Goal: Check status: Check status

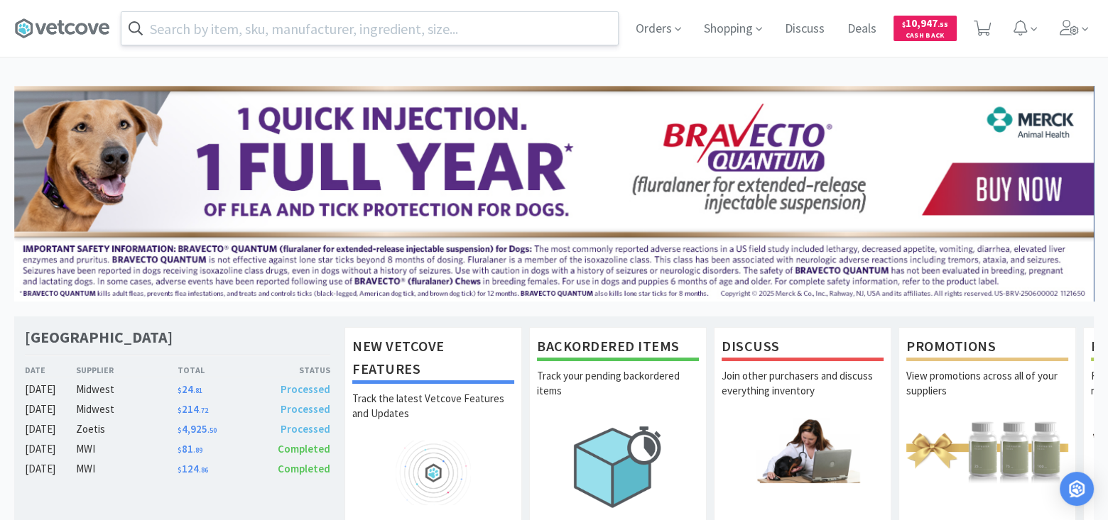
click at [436, 28] on input "text" at bounding box center [369, 28] width 496 height 33
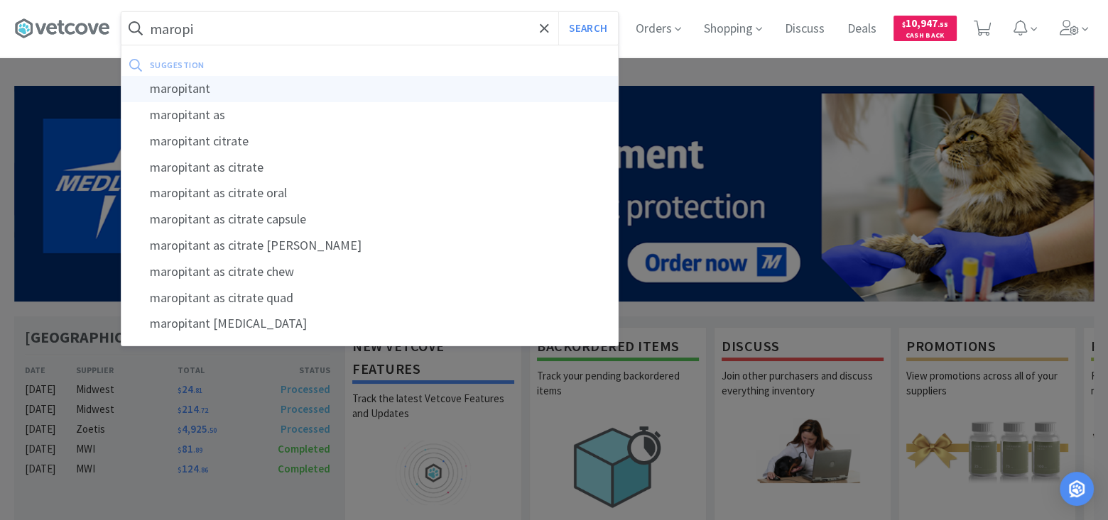
type input "maropitant"
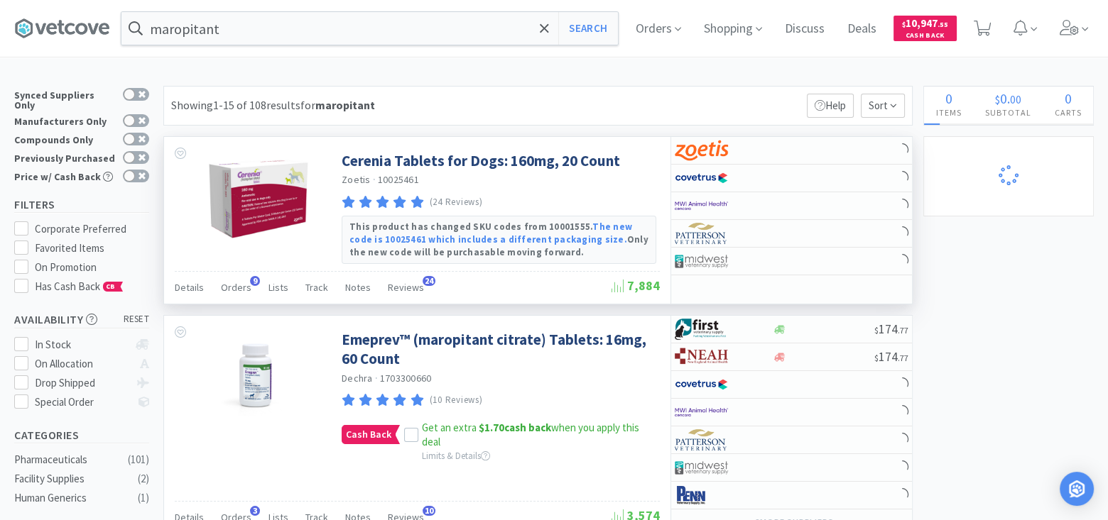
select select "1"
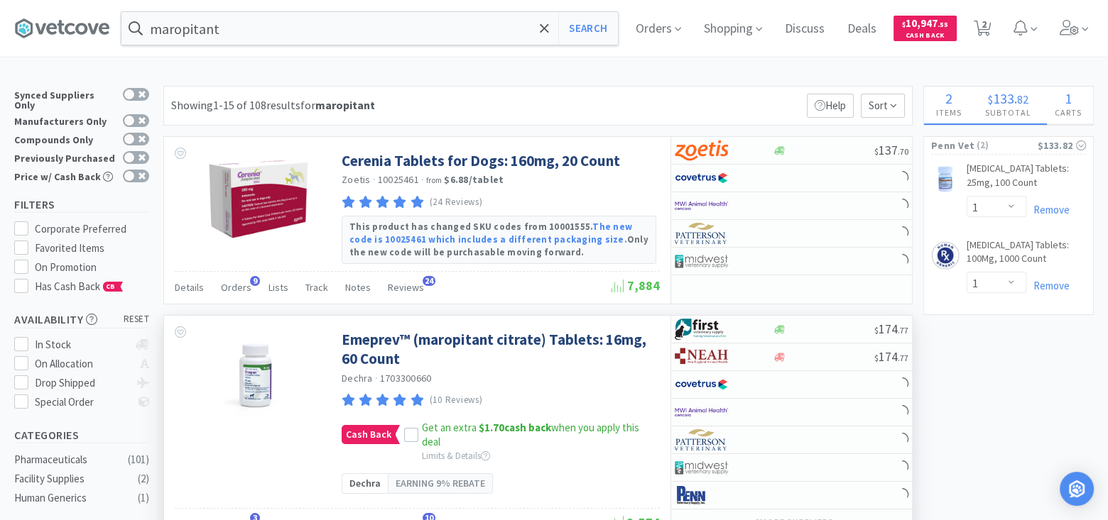
select select "3"
select select "2"
select select "1"
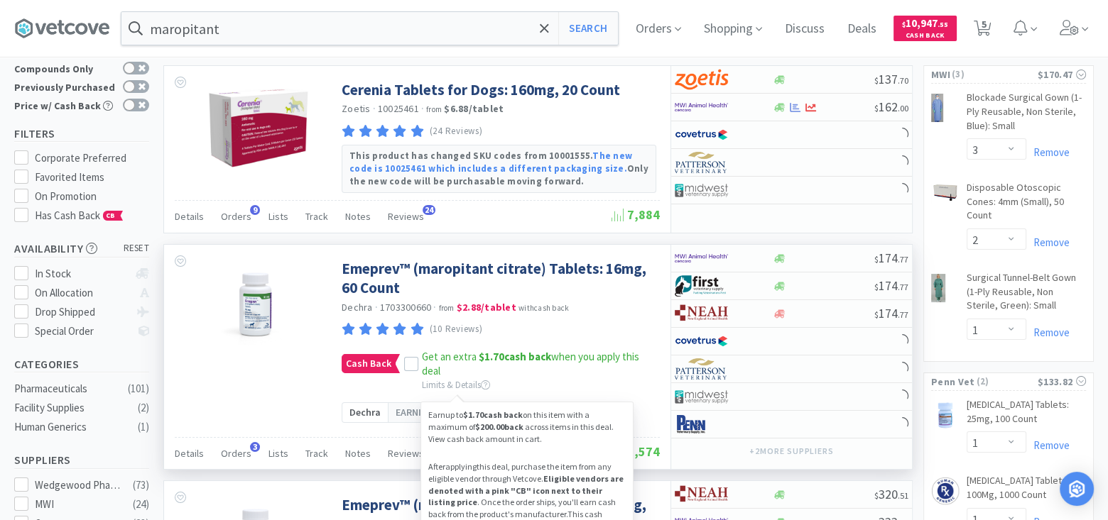
scroll to position [284, 0]
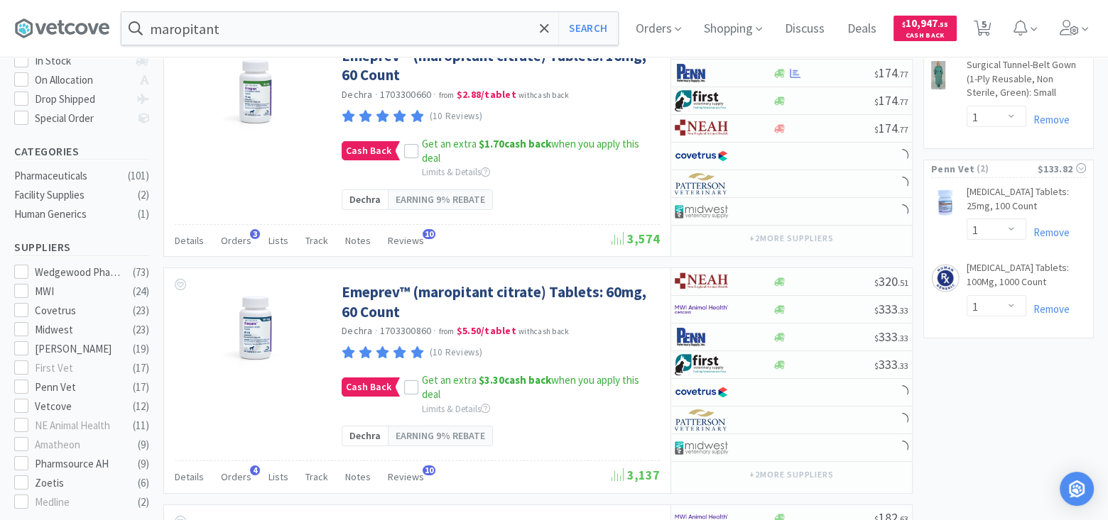
select select "1"
select select "2"
select select "1"
select select "2"
select select "4"
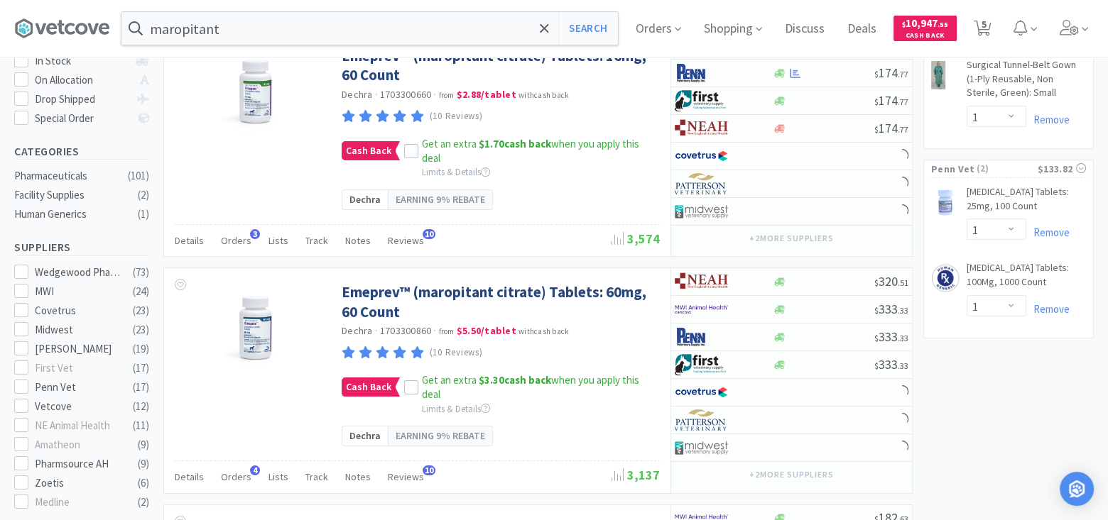
select select "4"
select select "5"
select select "1"
select select "24"
select select "2"
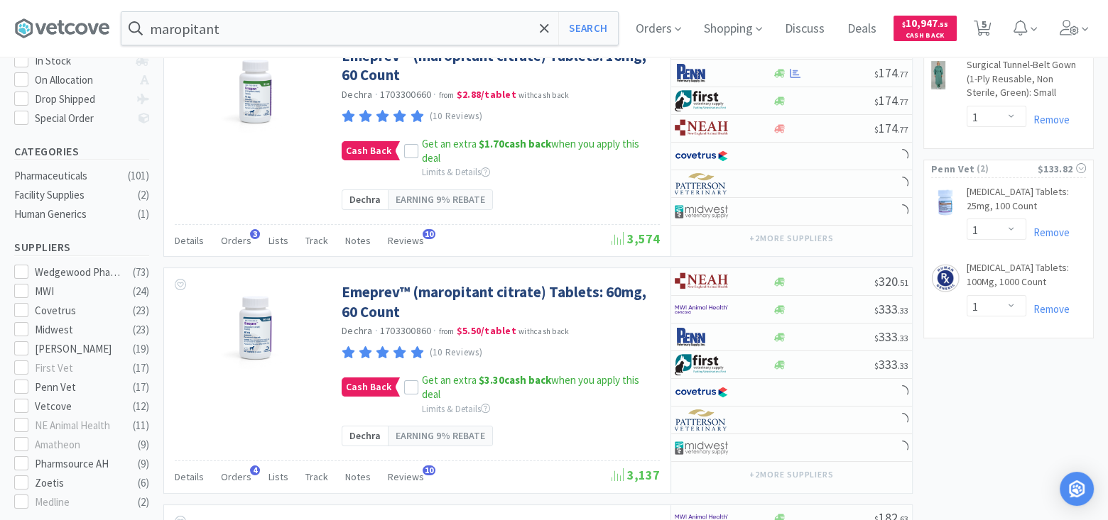
select select "10"
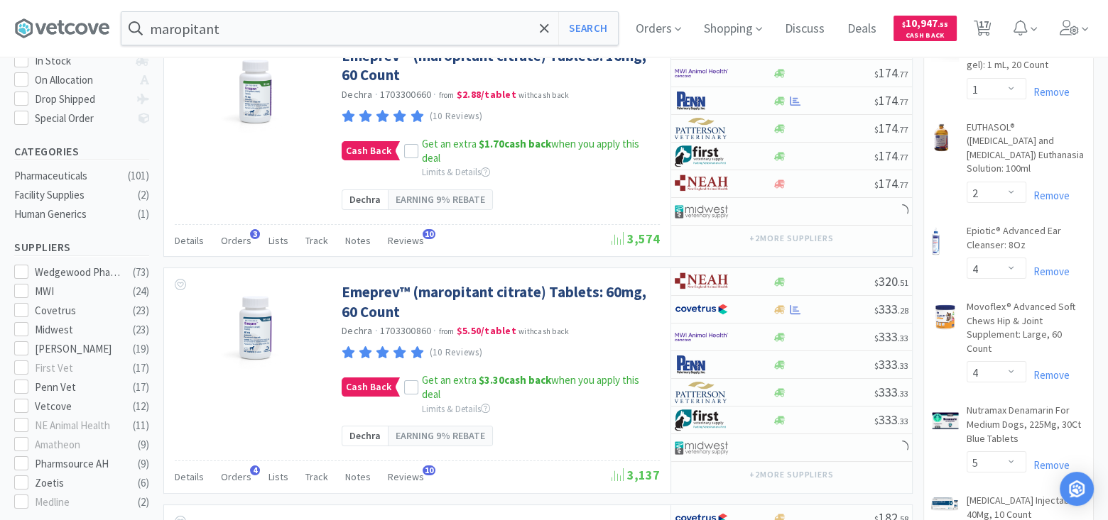
select select "1"
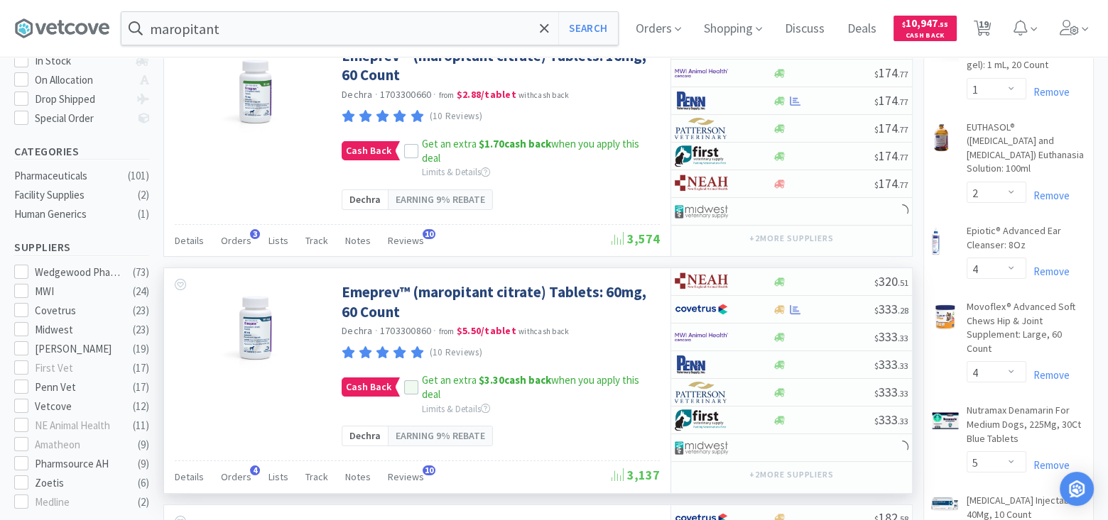
scroll to position [0, 0]
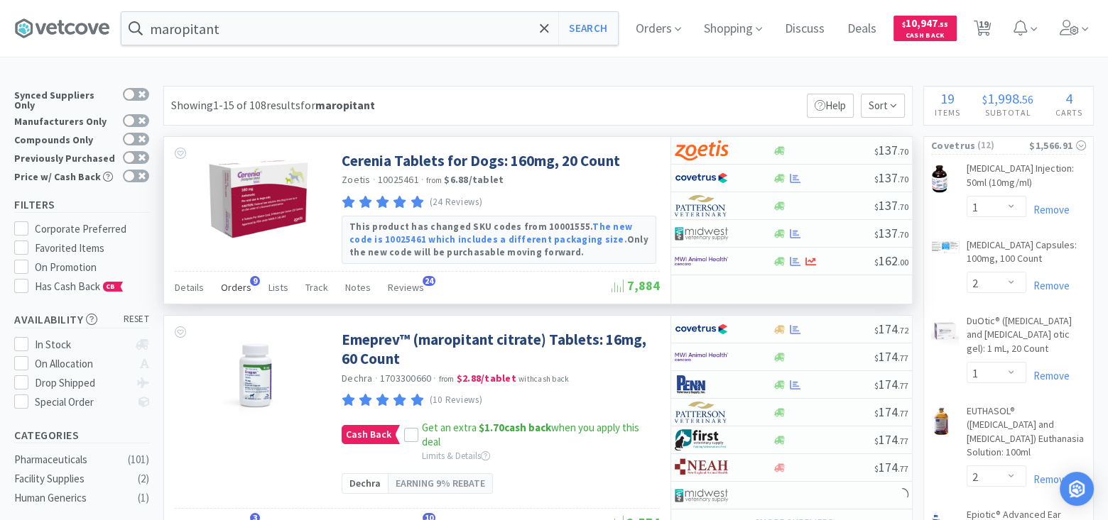
click at [229, 285] on span "Orders" at bounding box center [236, 287] width 31 height 13
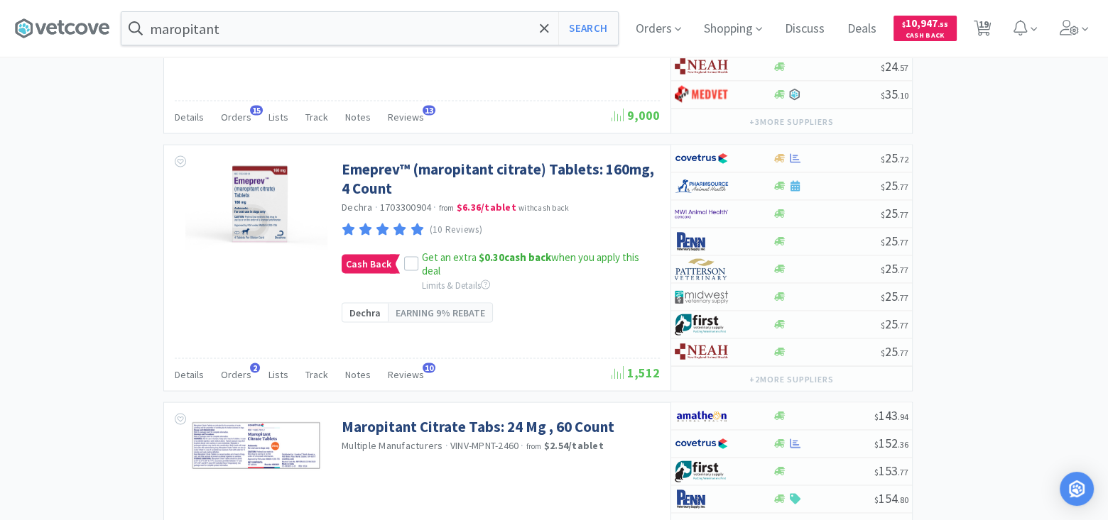
scroll to position [3462, 0]
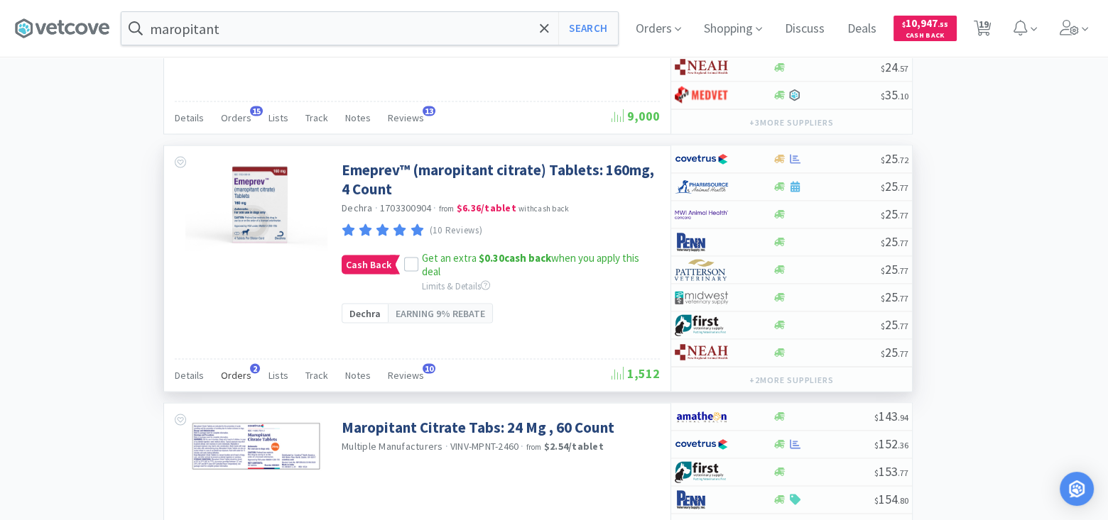
click at [234, 369] on span "Orders" at bounding box center [236, 375] width 31 height 13
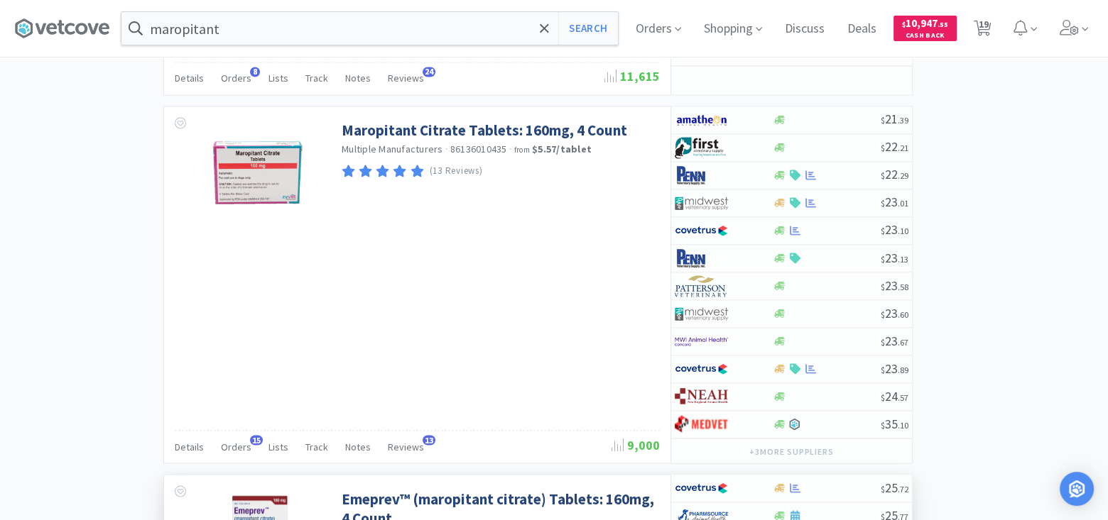
scroll to position [3178, 0]
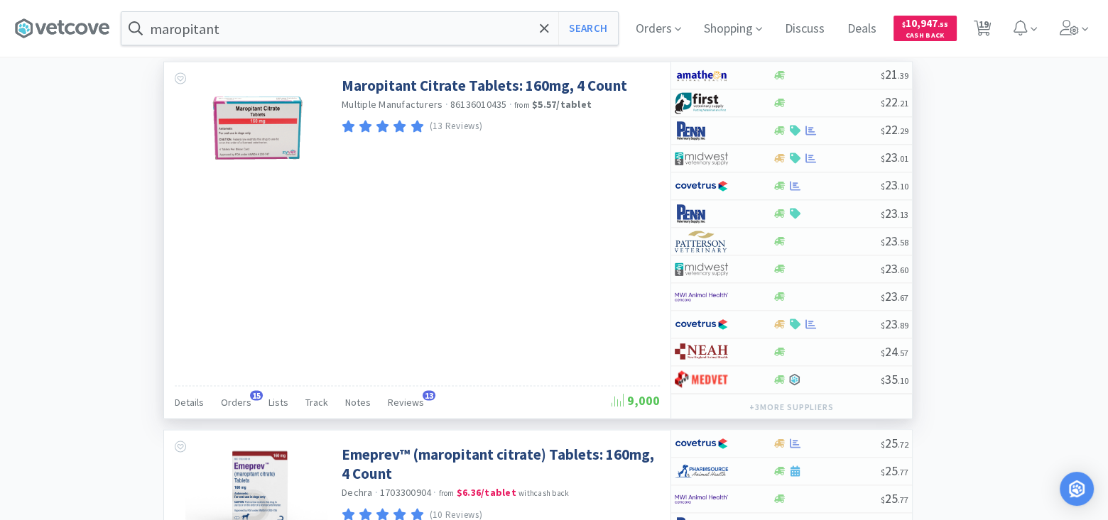
click at [250, 390] on div "Details Orders 15 Lists Track Notes Reviews 13" at bounding box center [393, 403] width 437 height 27
click at [242, 395] on span "Orders" at bounding box center [236, 401] width 31 height 13
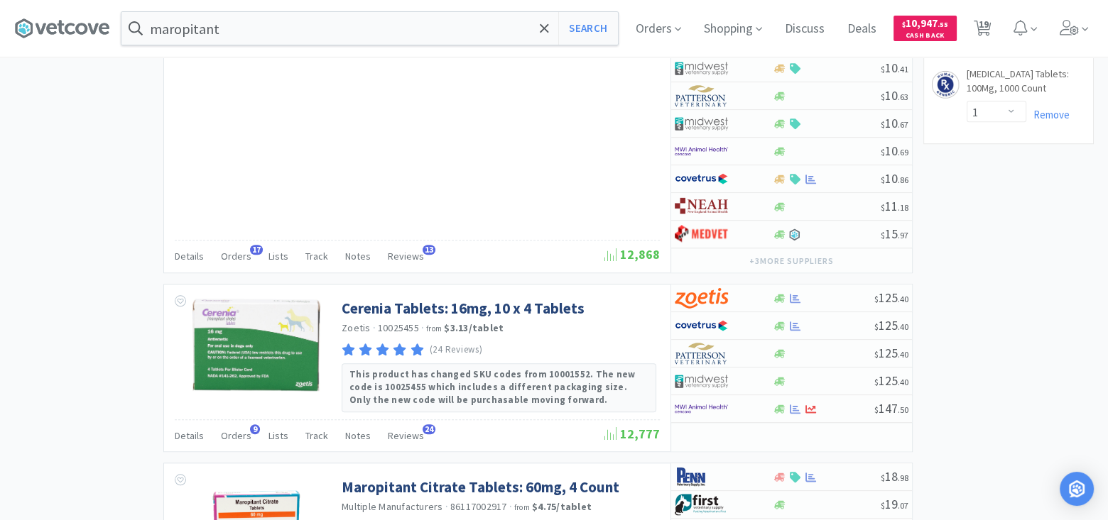
scroll to position [1687, 0]
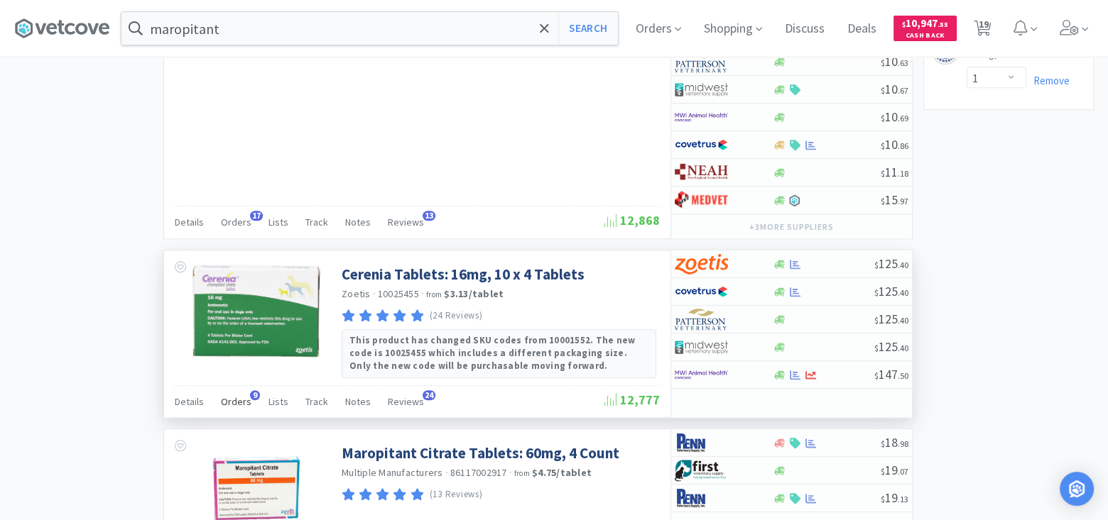
click at [241, 395] on span "Orders" at bounding box center [236, 401] width 31 height 13
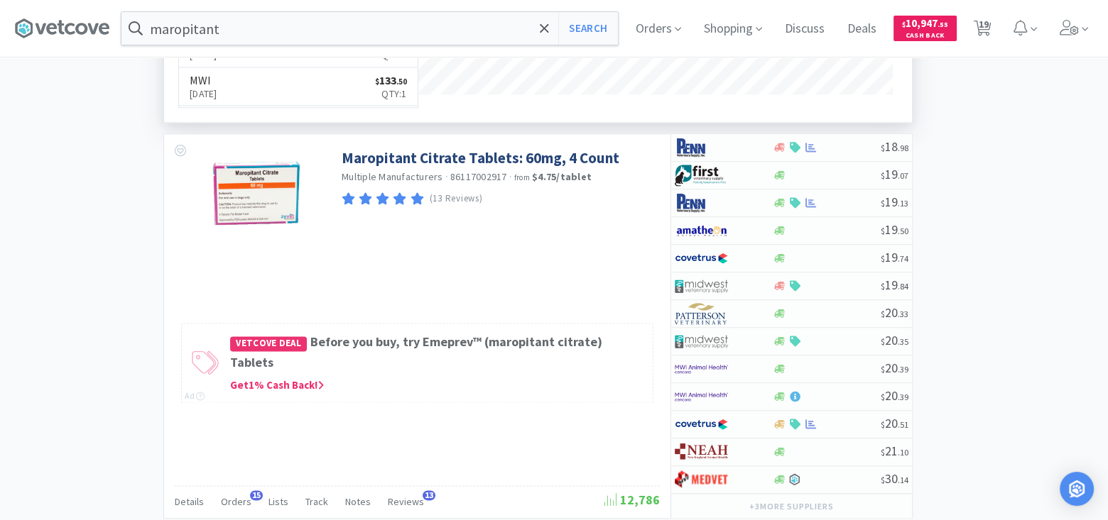
scroll to position [2397, 0]
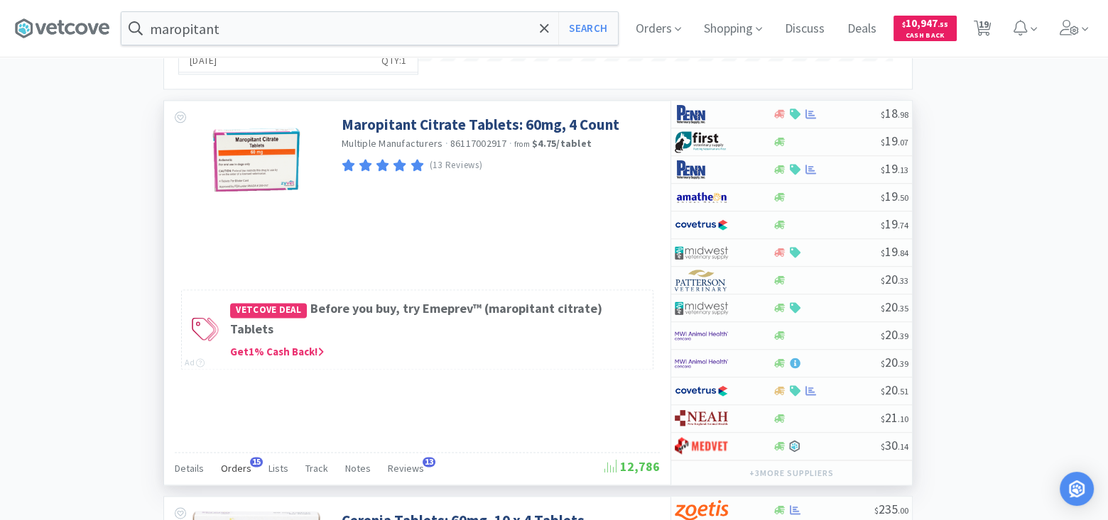
click at [246, 462] on span "Orders" at bounding box center [236, 468] width 31 height 13
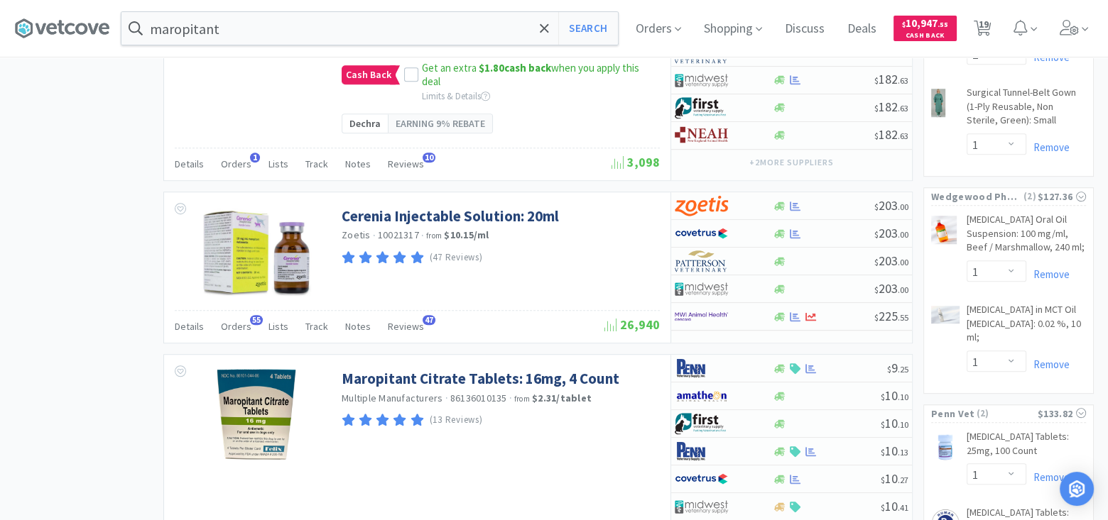
scroll to position [1190, 0]
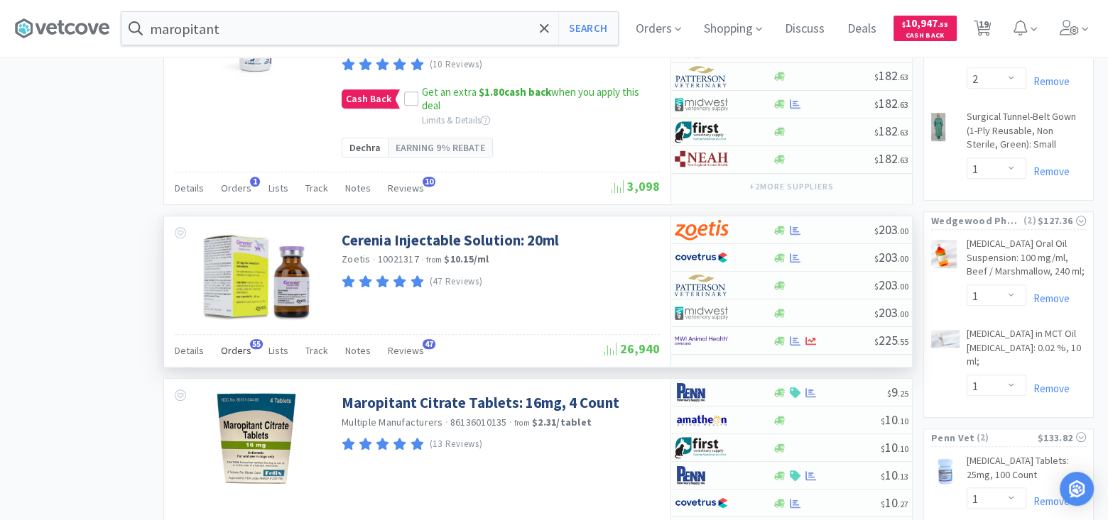
click at [228, 347] on span "Orders" at bounding box center [236, 350] width 31 height 13
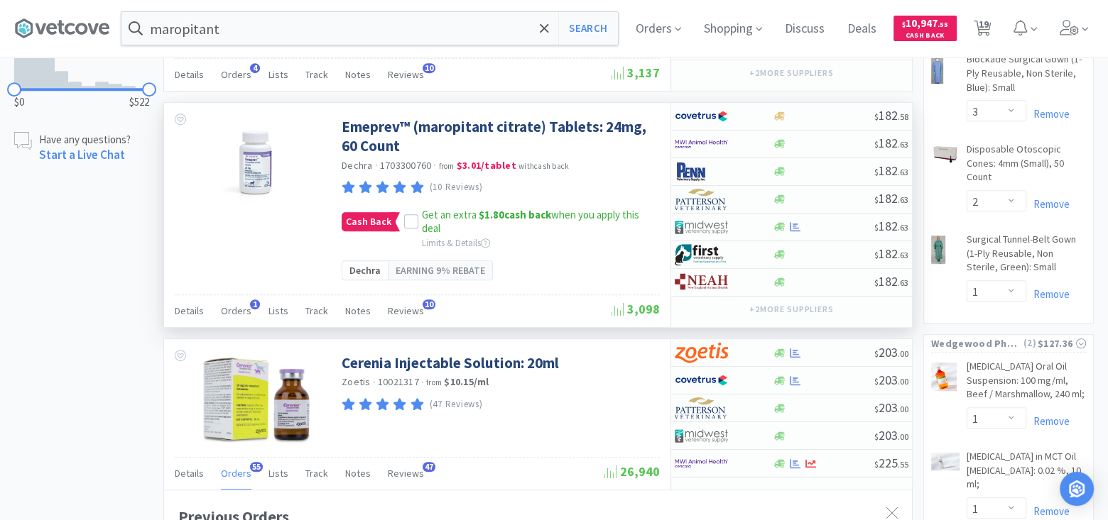
scroll to position [977, 0]
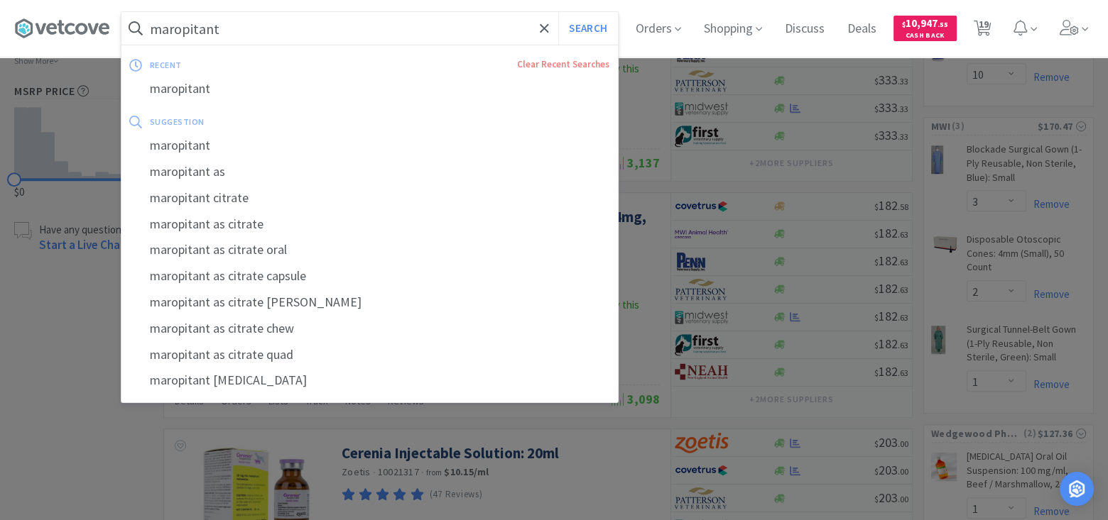
click at [330, 30] on input "maropitant" at bounding box center [369, 28] width 496 height 33
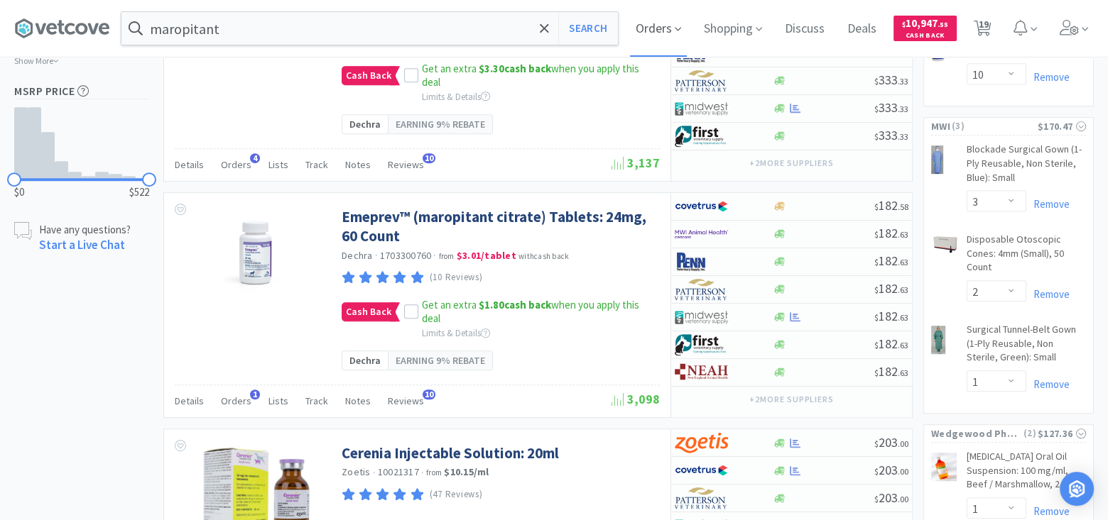
click at [667, 25] on span "Orders" at bounding box center [658, 28] width 57 height 57
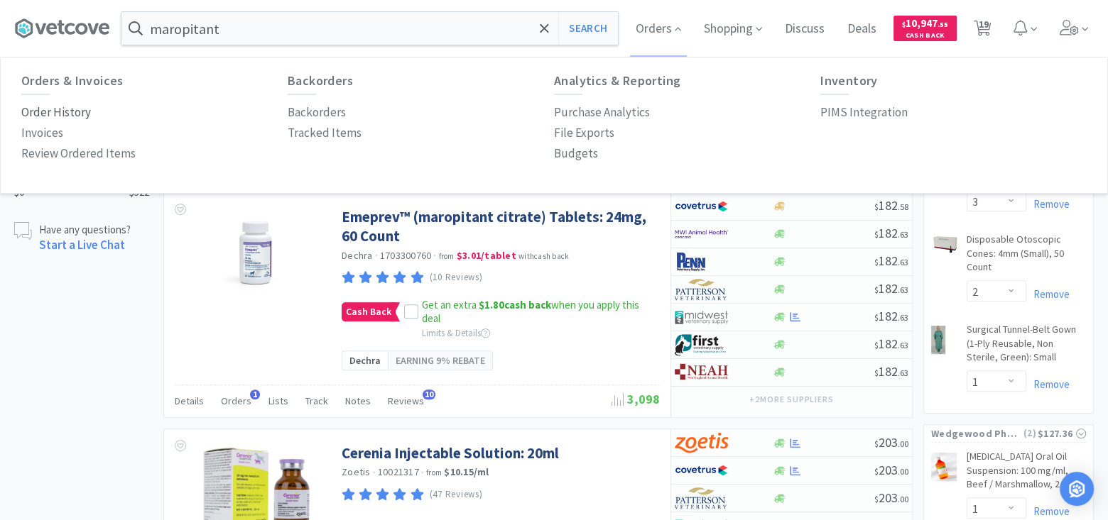
click at [63, 115] on p "Order History" at bounding box center [56, 112] width 70 height 19
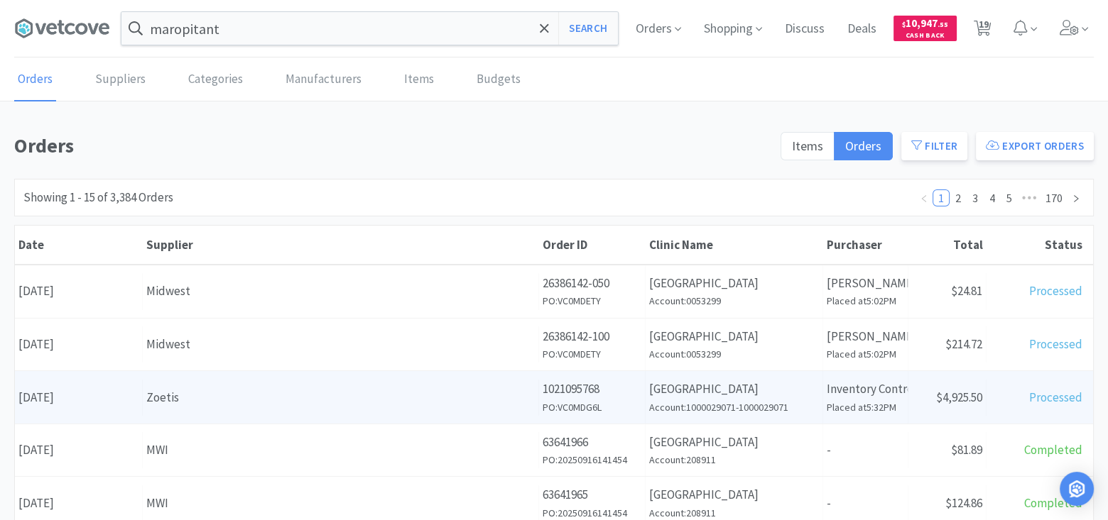
click at [316, 396] on div "Zoetis" at bounding box center [340, 397] width 388 height 19
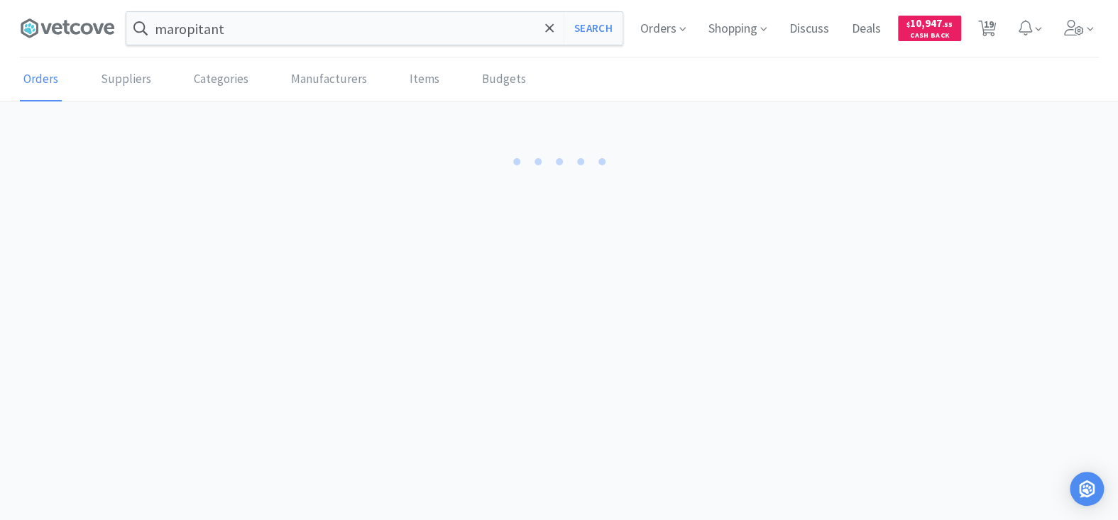
click at [316, 396] on body "maropitant Search Orders Shopping Discuss Discuss Deals Deals $ 10,947 . 55 Cas…" at bounding box center [559, 260] width 1118 height 520
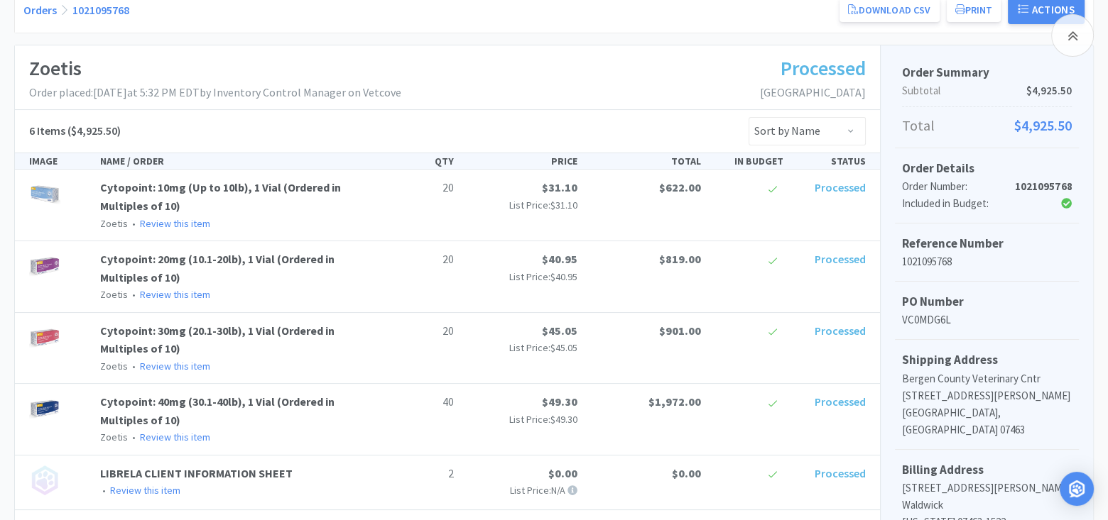
scroll to position [142, 0]
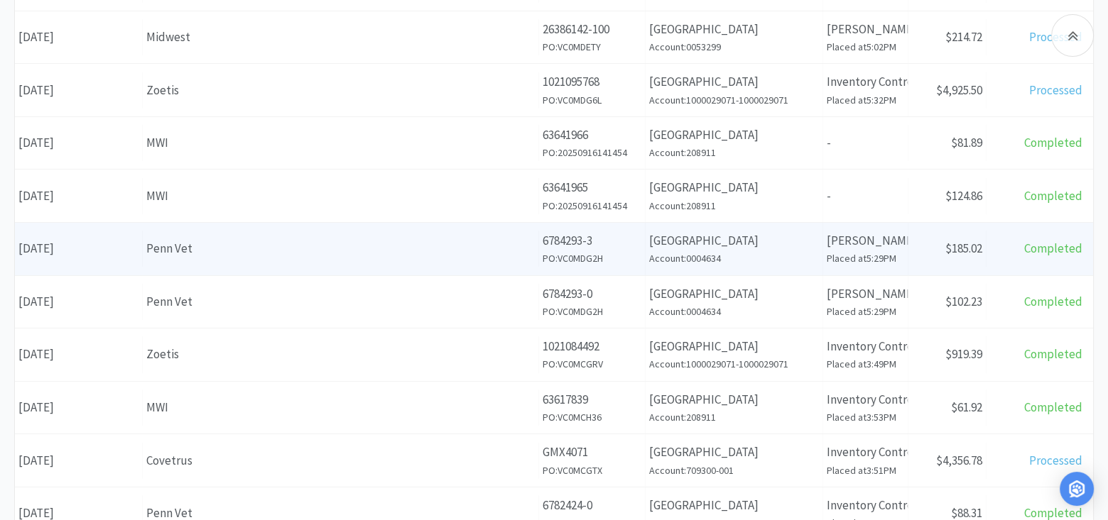
scroll to position [426, 0]
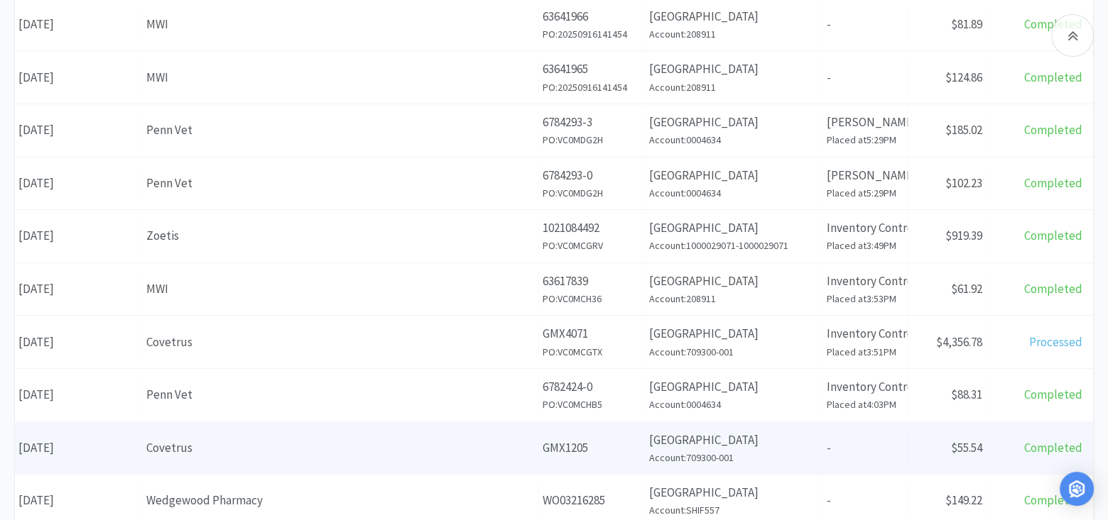
click at [353, 439] on div "Covetrus" at bounding box center [340, 448] width 388 height 19
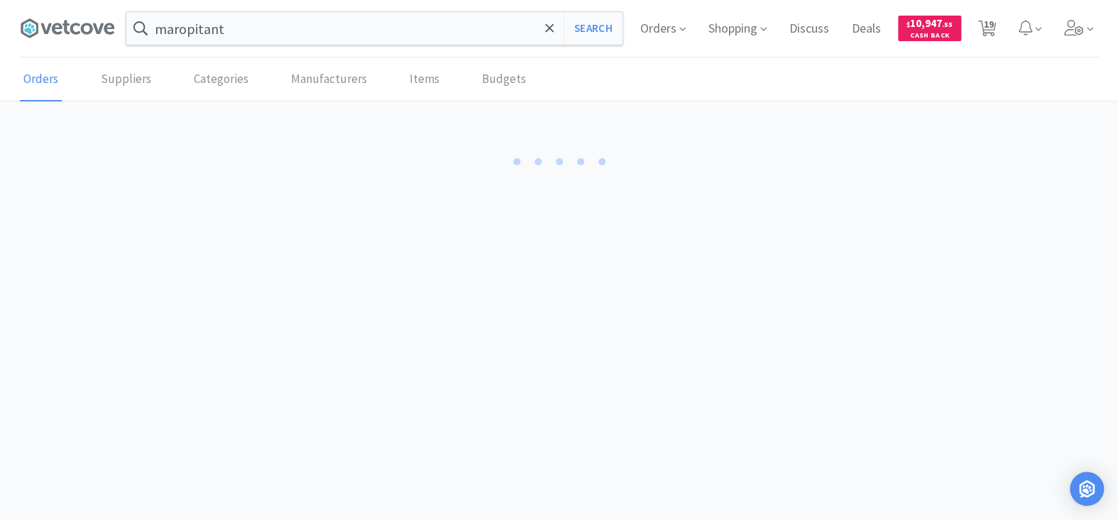
click at [353, 439] on body "maropitant Search Orders Shopping Discuss Discuss Deals Deals $ 10,947 . 55 Cas…" at bounding box center [559, 260] width 1118 height 520
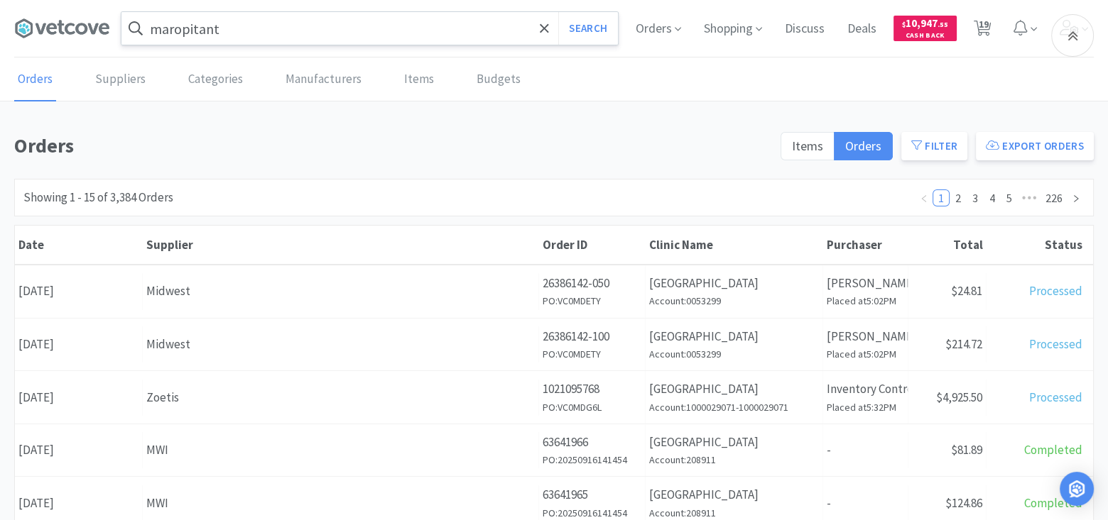
scroll to position [426, 0]
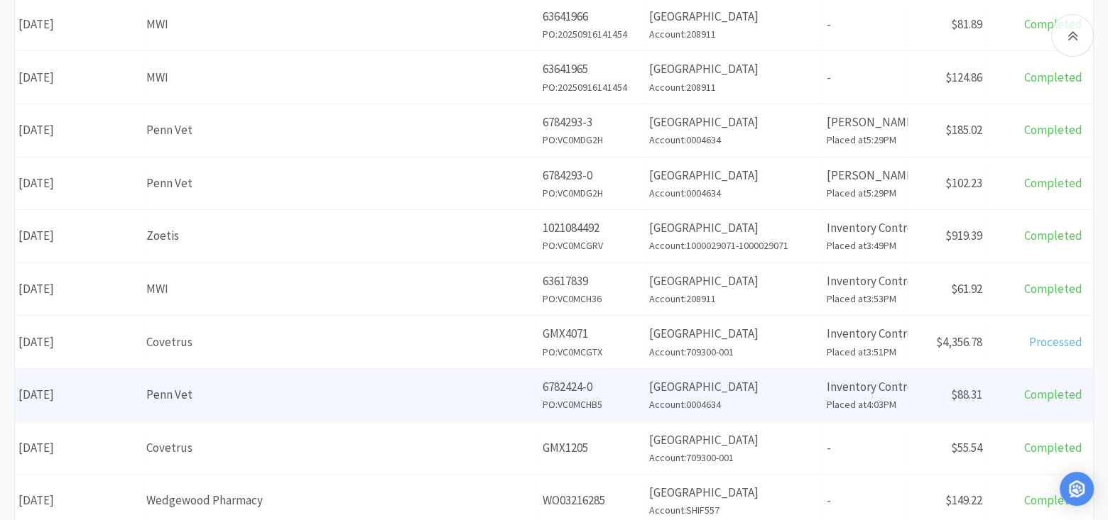
click at [414, 389] on div "Penn Vet" at bounding box center [340, 394] width 388 height 19
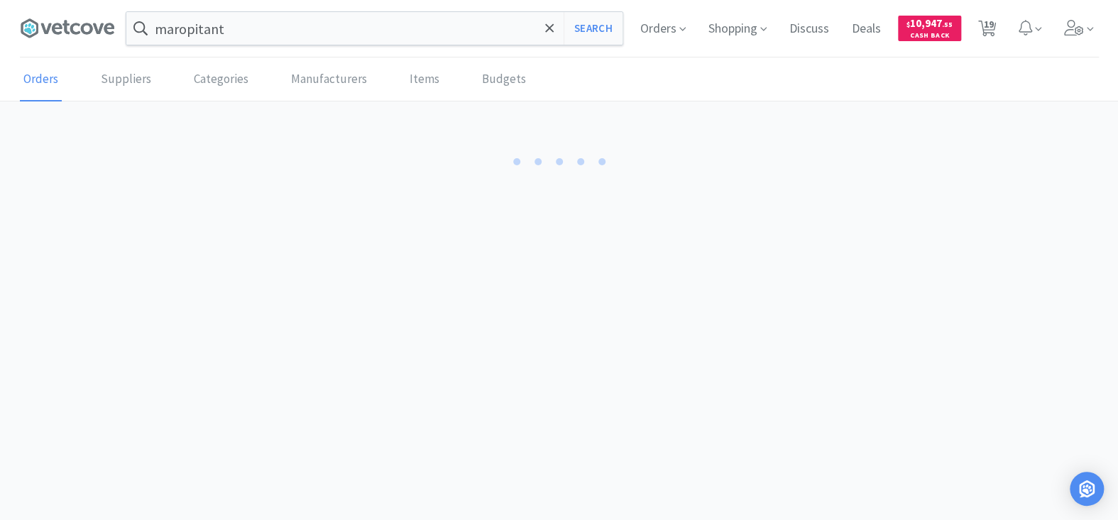
click at [414, 389] on body "maropitant Search Orders Shopping Discuss Discuss Deals Deals $ 10,947 . 55 Cas…" at bounding box center [559, 260] width 1118 height 520
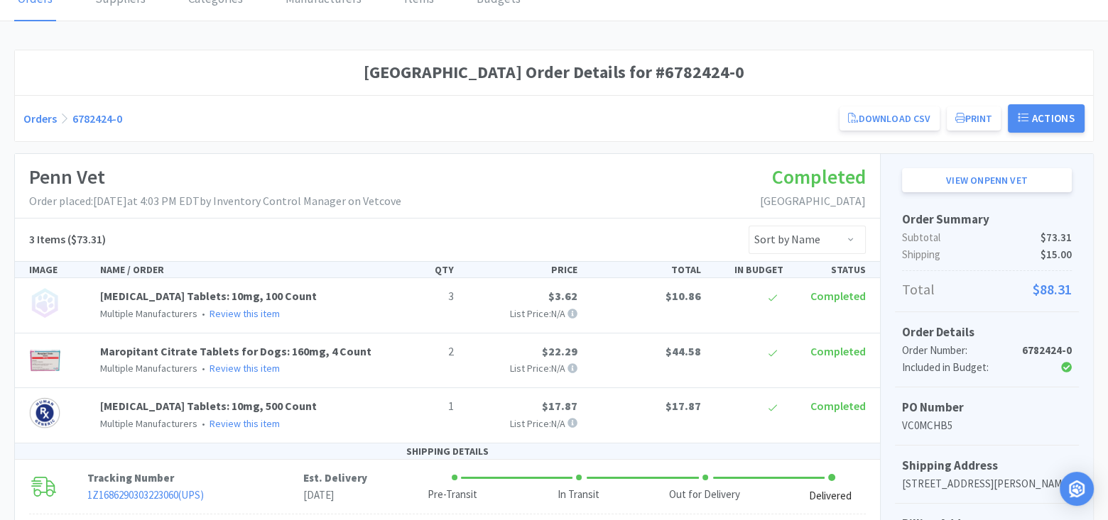
scroll to position [71, 0]
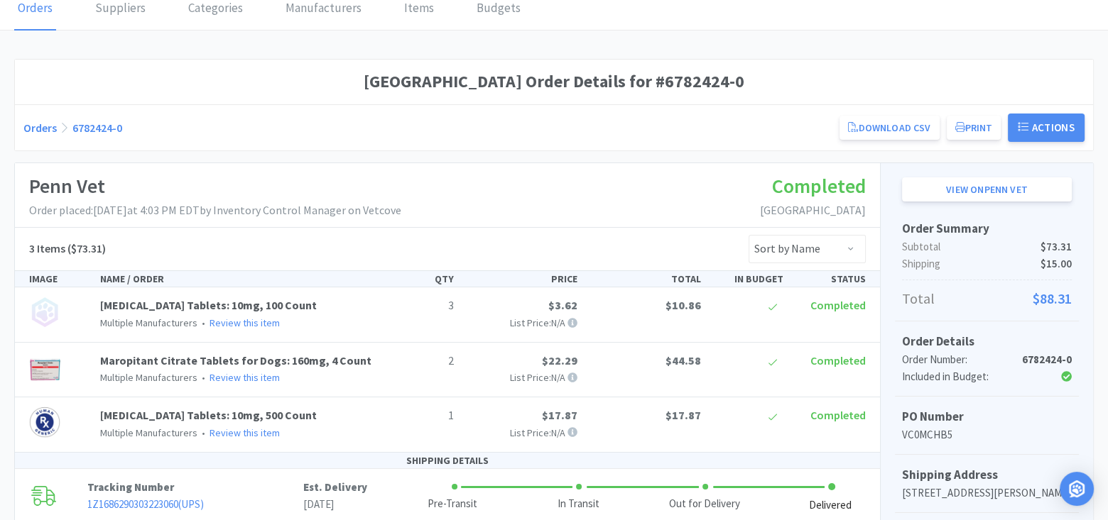
scroll to position [426, 0]
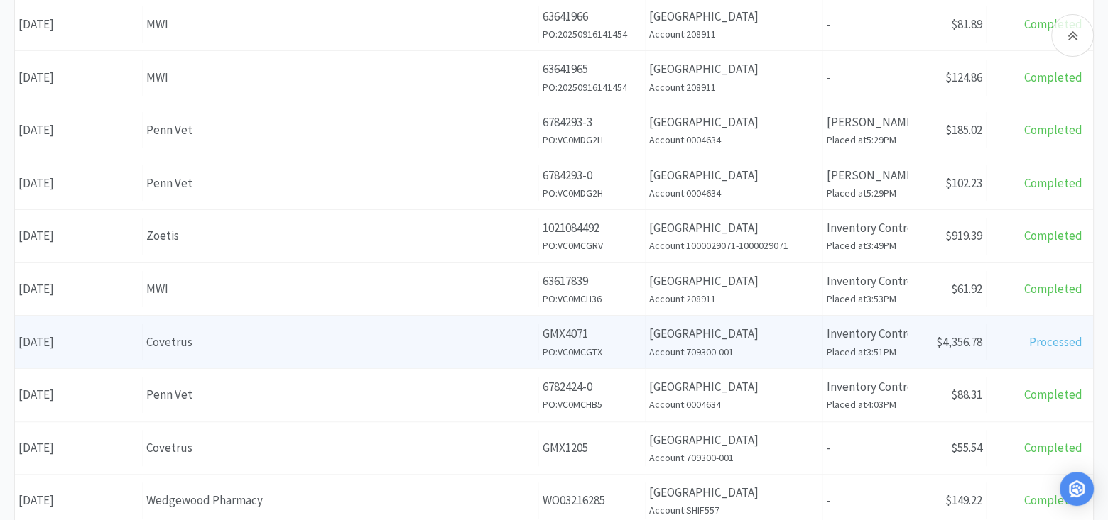
click at [332, 361] on div "Date [DATE] Supplier Covetrus Order ID GMX4071 PO: VC0MCGTX Clinic Name [GEOGRA…" at bounding box center [554, 342] width 1078 height 53
click at [215, 338] on div "Covetrus" at bounding box center [340, 342] width 388 height 19
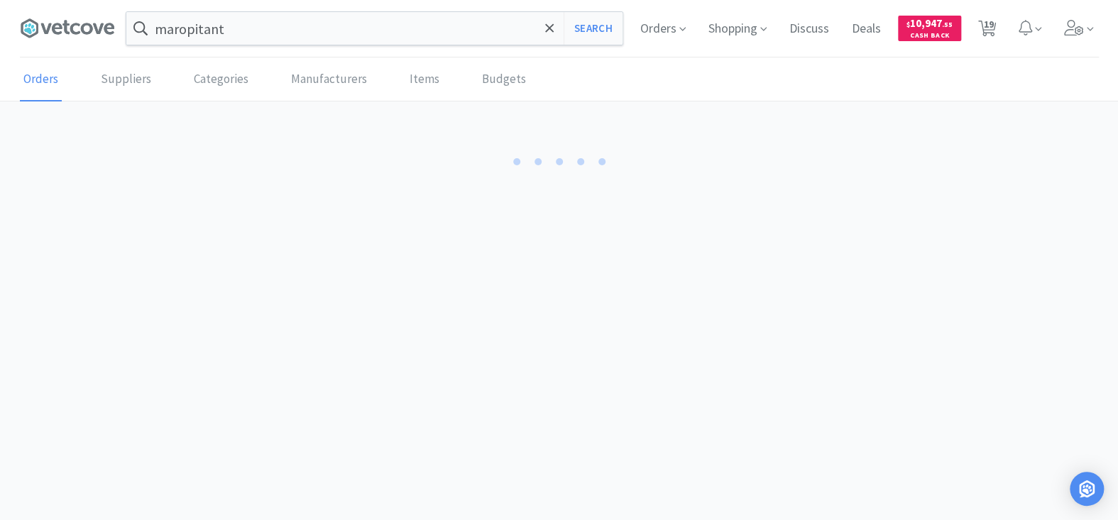
click at [215, 338] on body "maropitant Search Orders Shopping Discuss Discuss Deals Deals $ 10,947 . 55 Cas…" at bounding box center [559, 260] width 1118 height 520
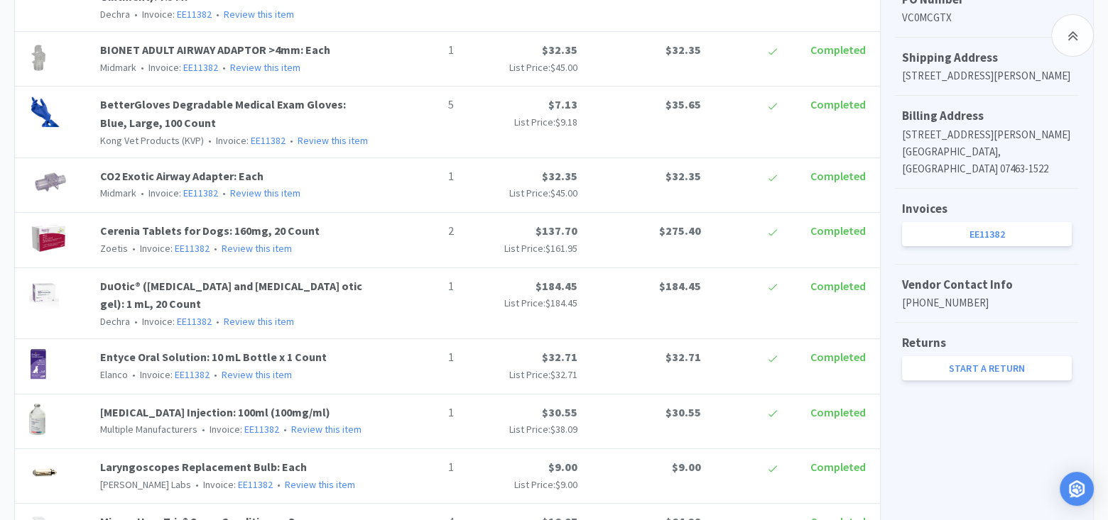
scroll to position [497, 0]
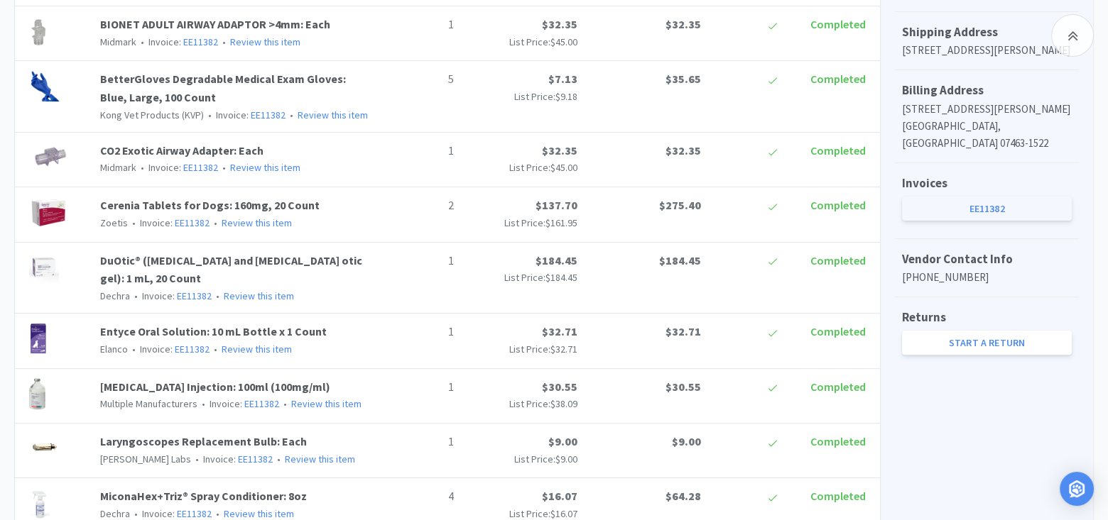
click at [973, 204] on link "EE11382" at bounding box center [987, 209] width 170 height 24
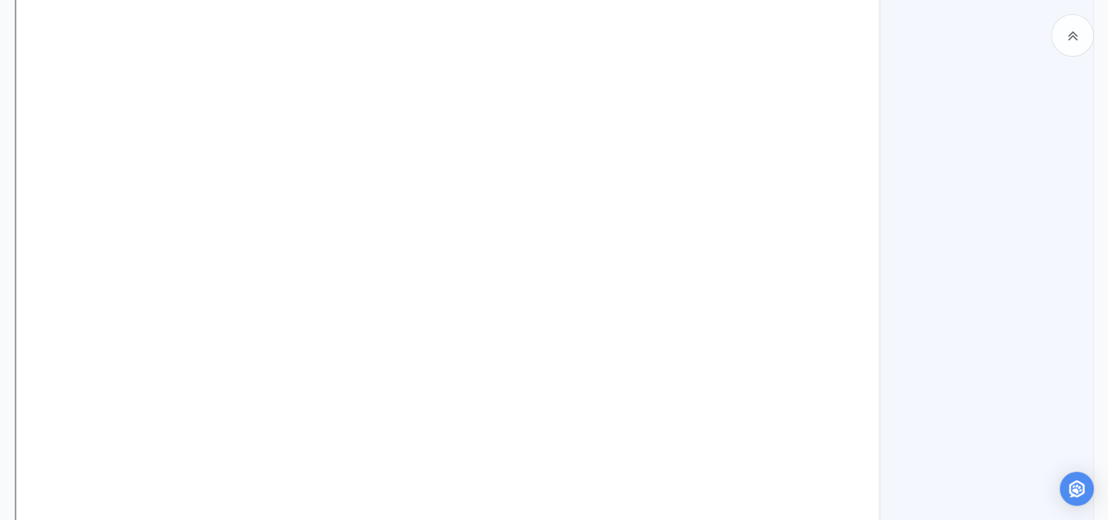
scroll to position [1846, 0]
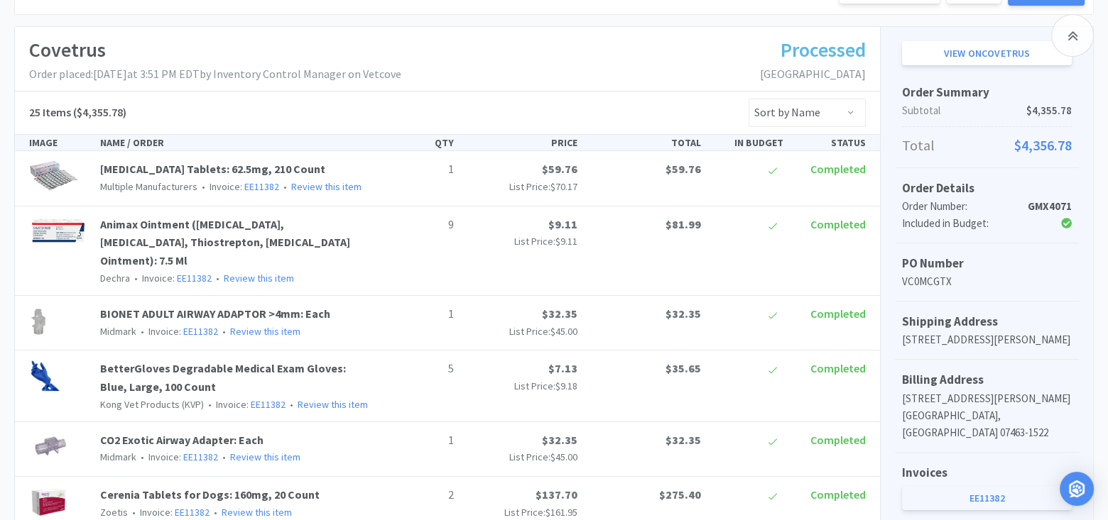
scroll to position [142, 0]
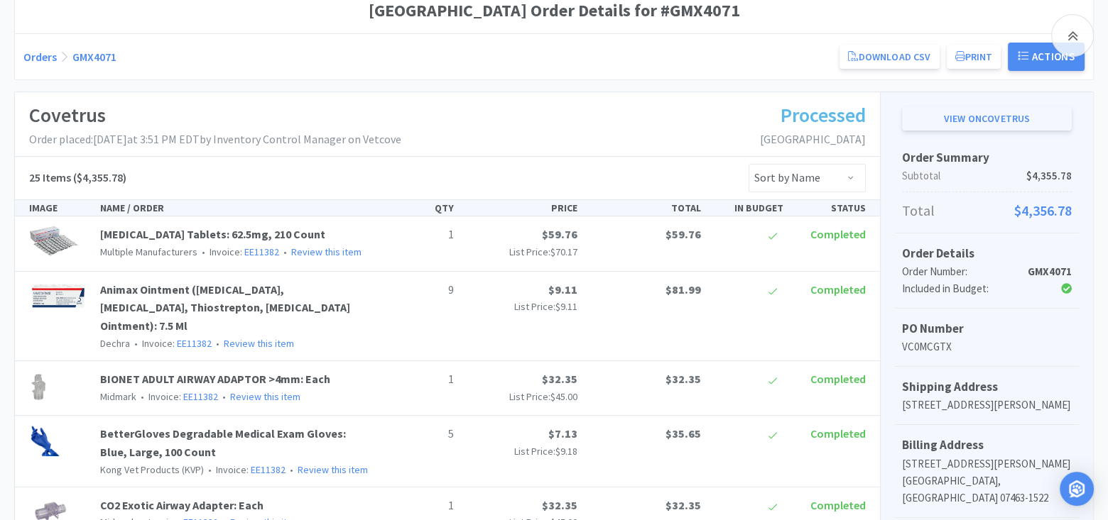
click at [970, 113] on link "View on Covetrus" at bounding box center [987, 118] width 170 height 24
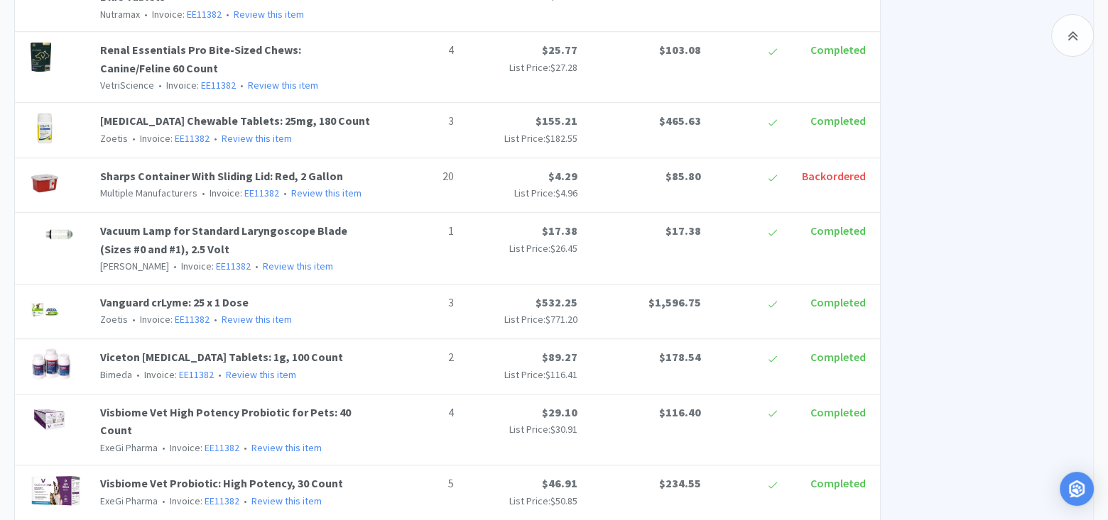
scroll to position [1420, 0]
